Goal: Information Seeking & Learning: Check status

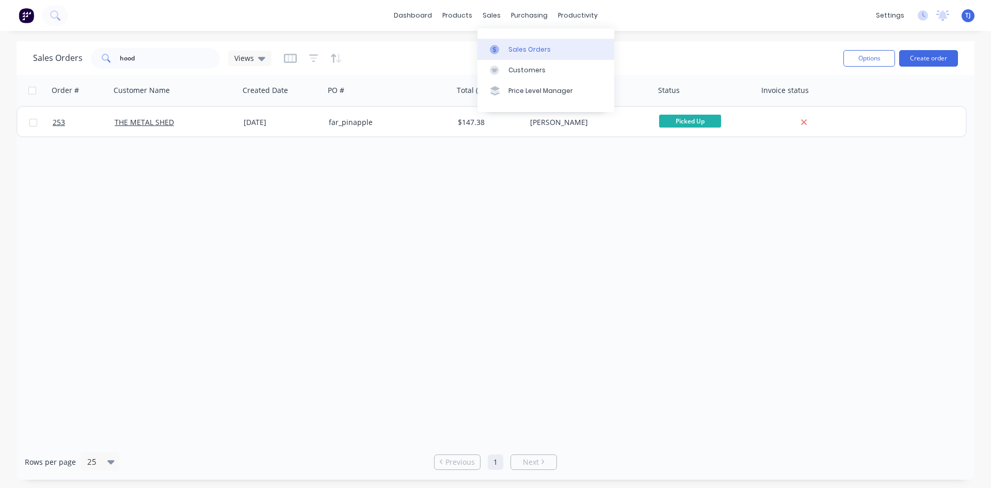
click at [517, 53] on div "Sales Orders" at bounding box center [530, 49] width 42 height 9
click at [122, 55] on input "hood" at bounding box center [170, 58] width 101 height 21
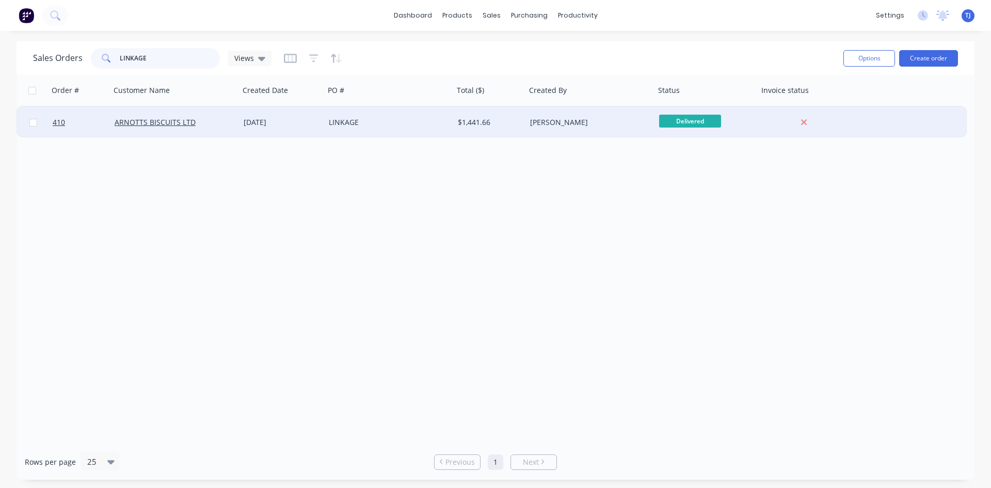
type input "LINKAGE"
click at [350, 118] on div "LINKAGE" at bounding box center [386, 122] width 115 height 10
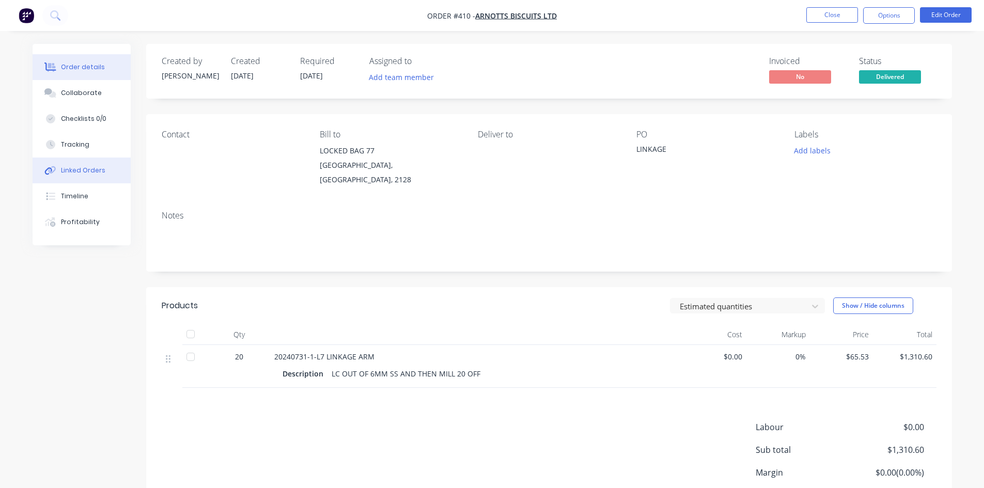
click at [89, 168] on div "Linked Orders" at bounding box center [83, 170] width 44 height 9
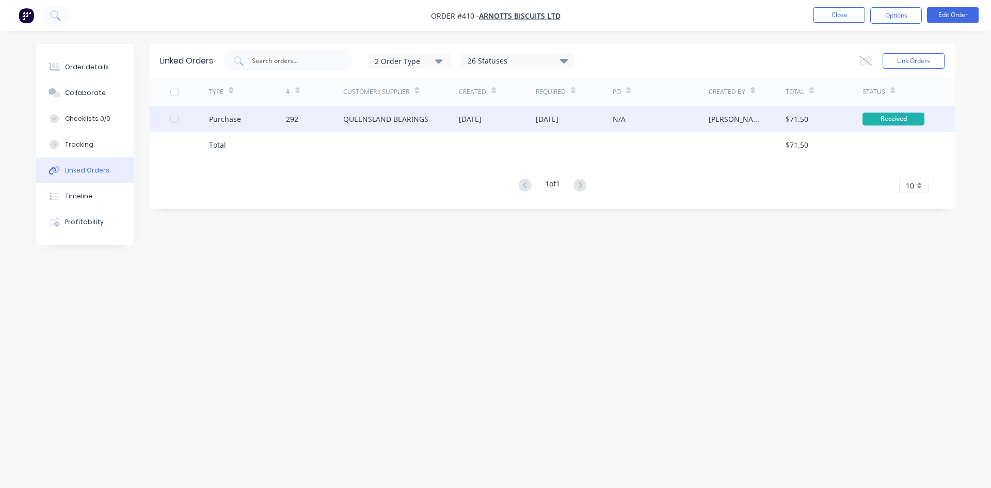
click at [356, 123] on div "QUEENSLAND BEARINGS" at bounding box center [385, 119] width 85 height 11
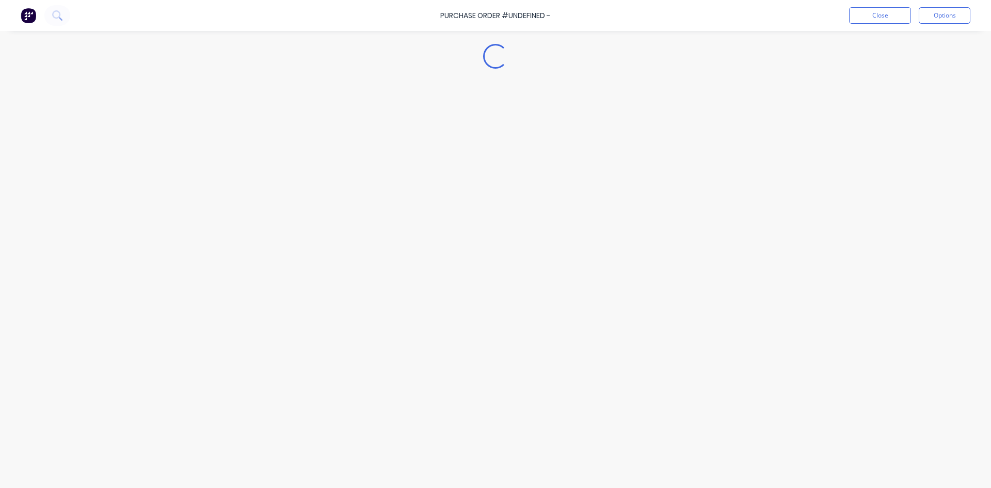
type textarea "x"
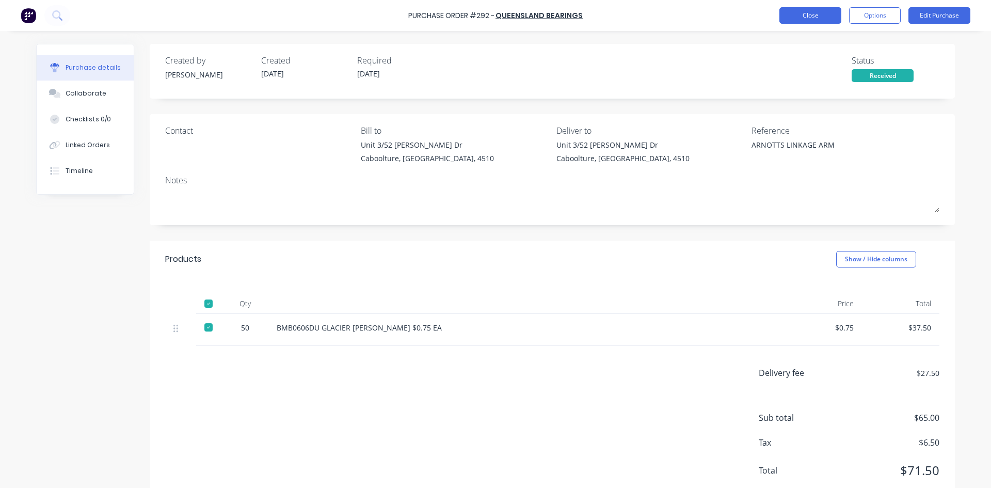
click at [813, 19] on button "Close" at bounding box center [811, 15] width 62 height 17
